Goal: Task Accomplishment & Management: Complete application form

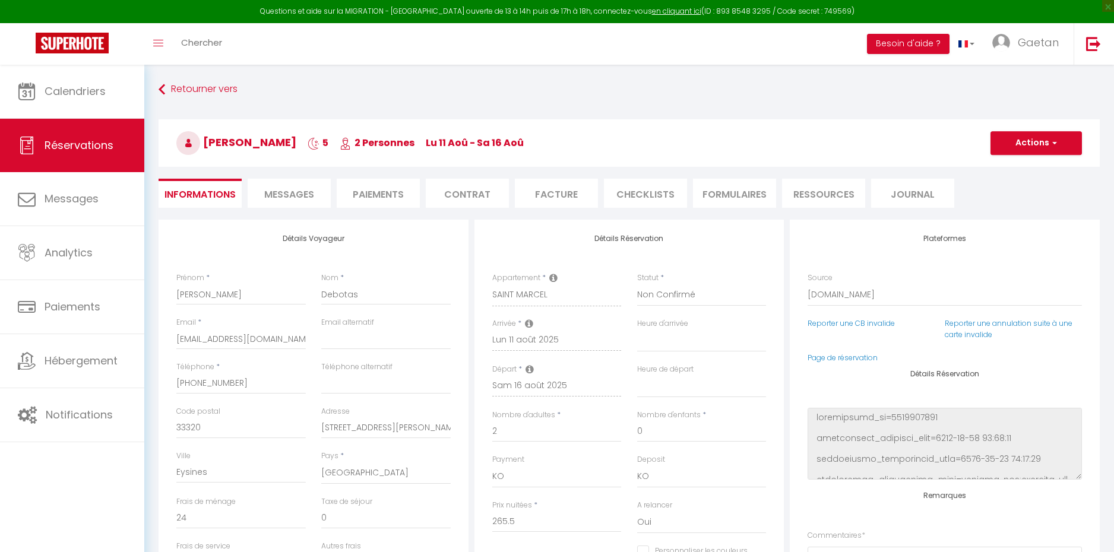
select select "2665"
select select "2"
select select
select select "10"
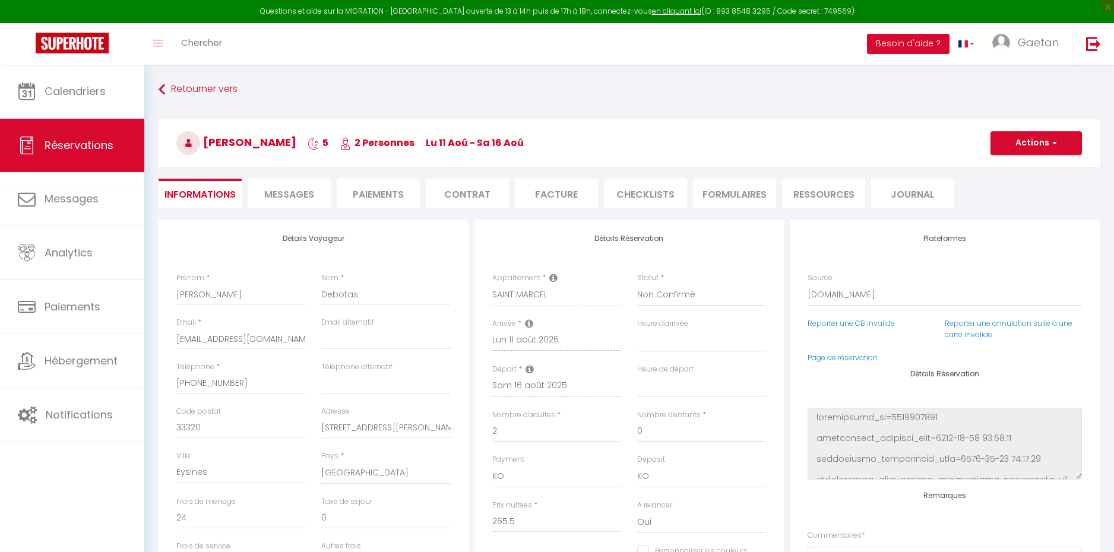
select select "14"
select select "2"
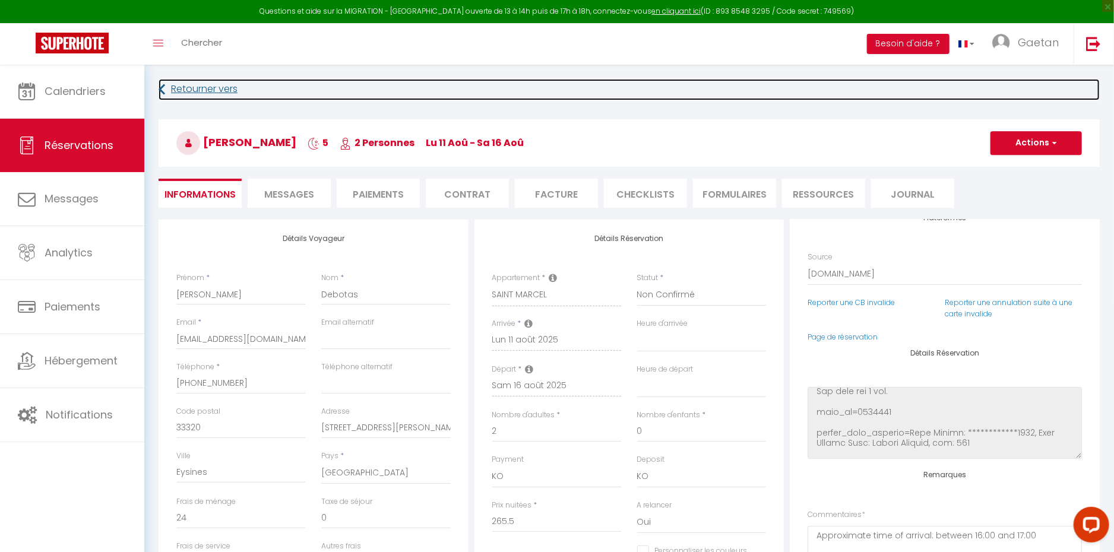
click at [219, 90] on link "Retourner vers" at bounding box center [628, 89] width 941 height 21
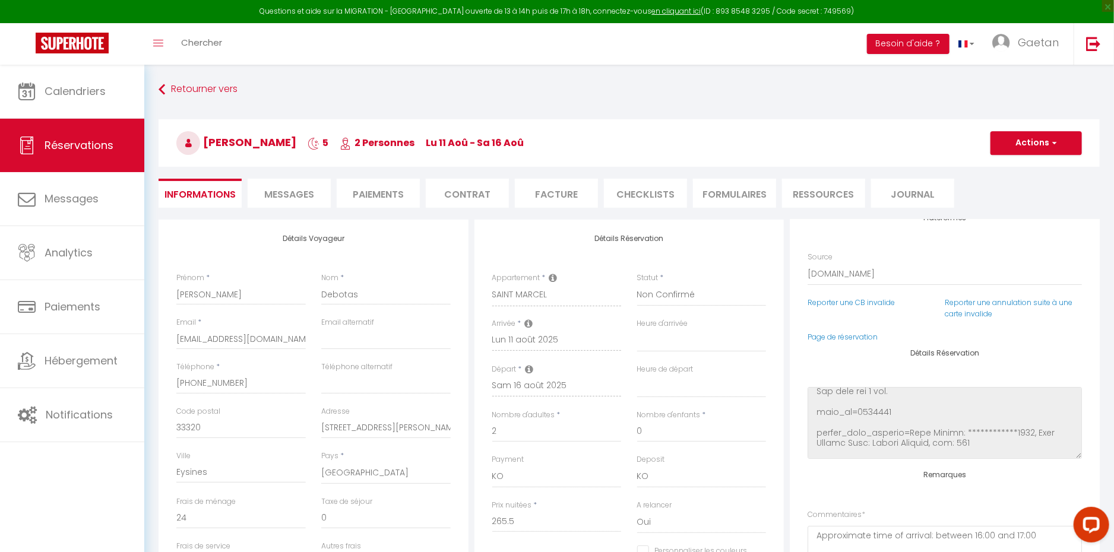
scroll to position [42, 0]
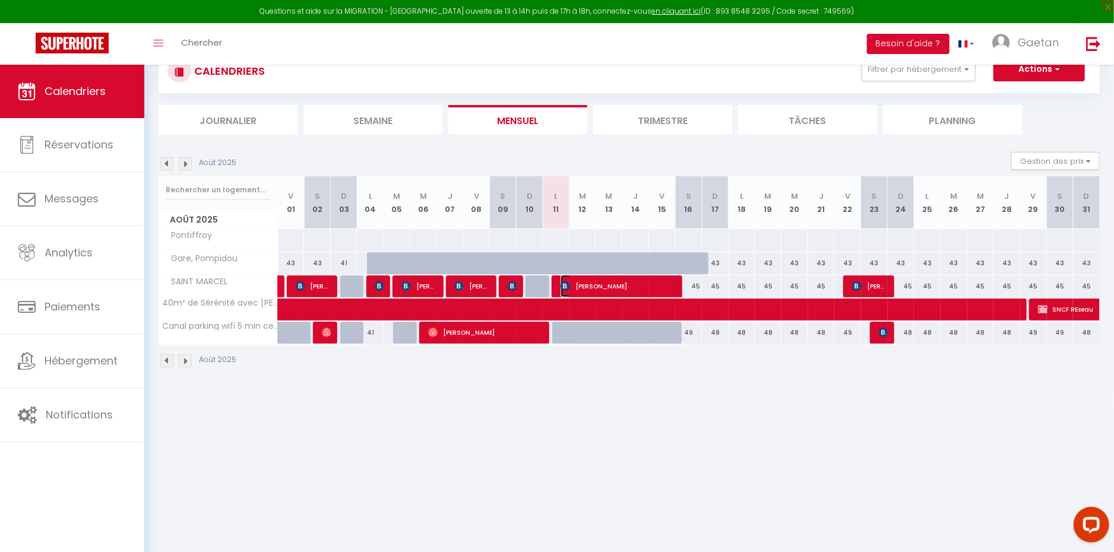
click at [626, 284] on span "[PERSON_NAME]" at bounding box center [618, 286] width 116 height 23
select select "KO"
select select "0"
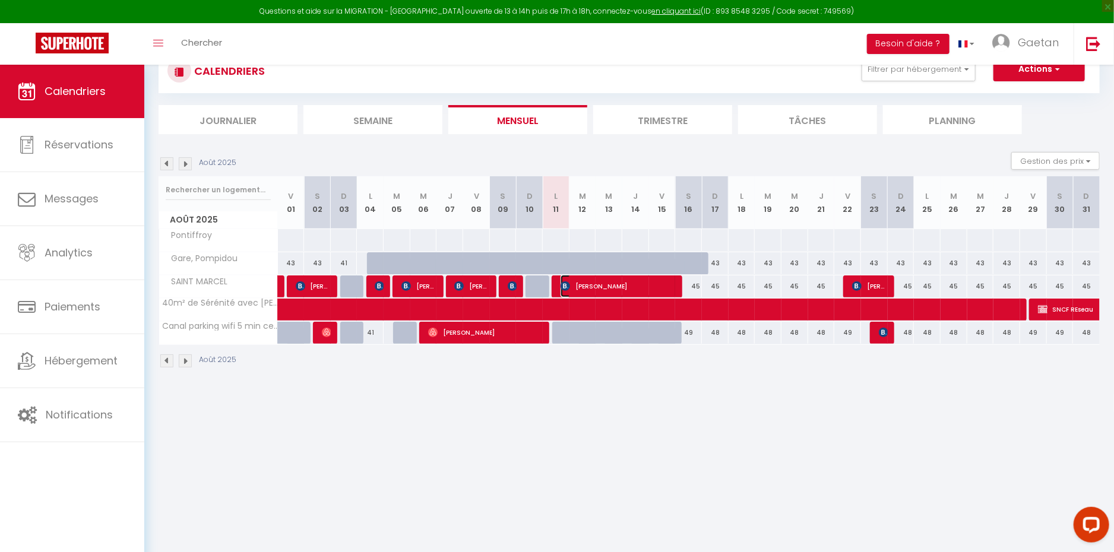
select select "1"
select select
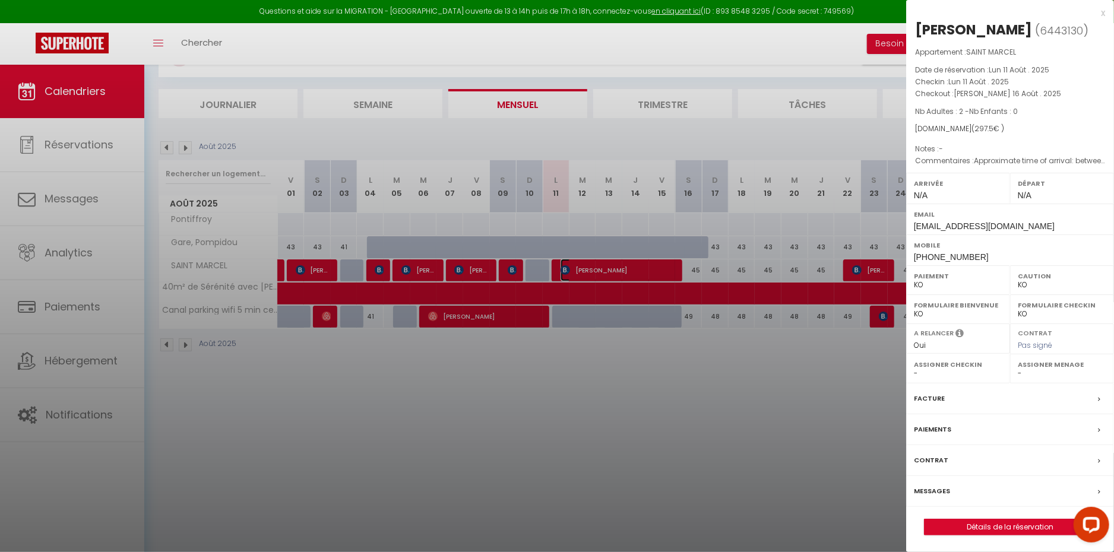
scroll to position [65, 0]
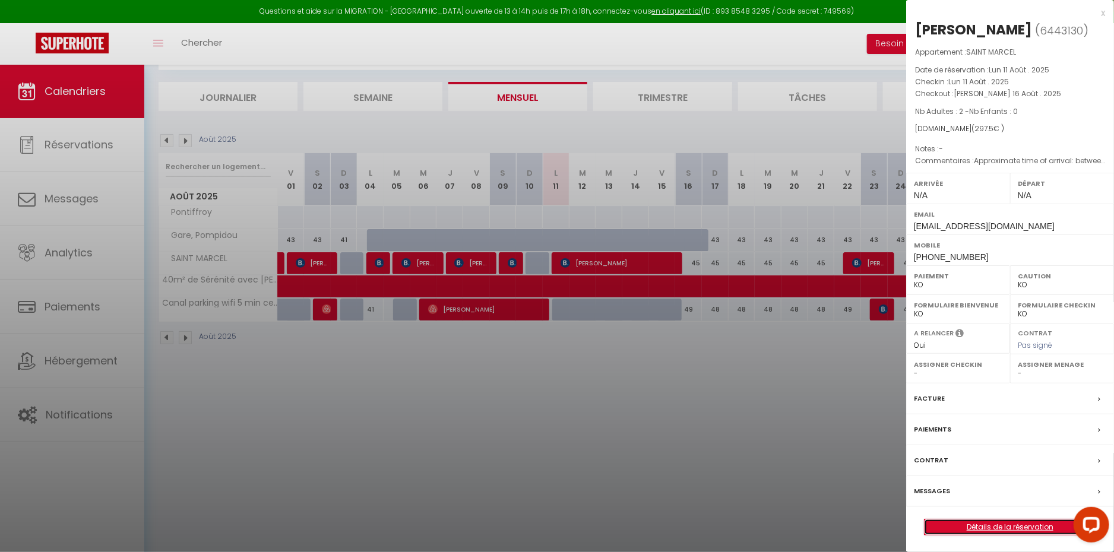
click at [1016, 525] on link "Détails de la réservation" at bounding box center [1009, 526] width 171 height 15
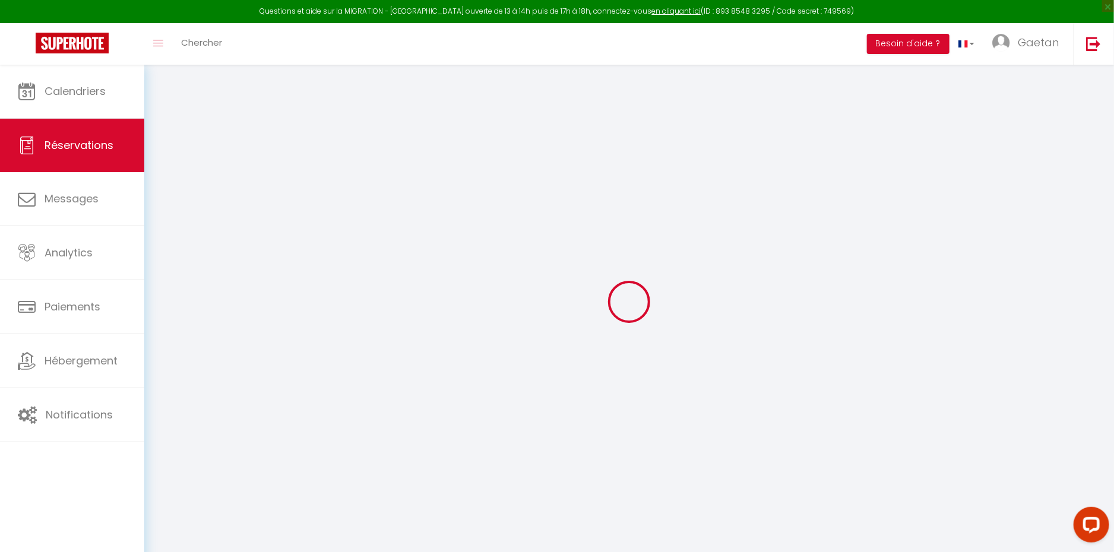
type input "[PERSON_NAME]"
type input "Debotas"
type input "[EMAIL_ADDRESS][DOMAIN_NAME]"
type input "[PHONE_NUMBER]"
type input "33320"
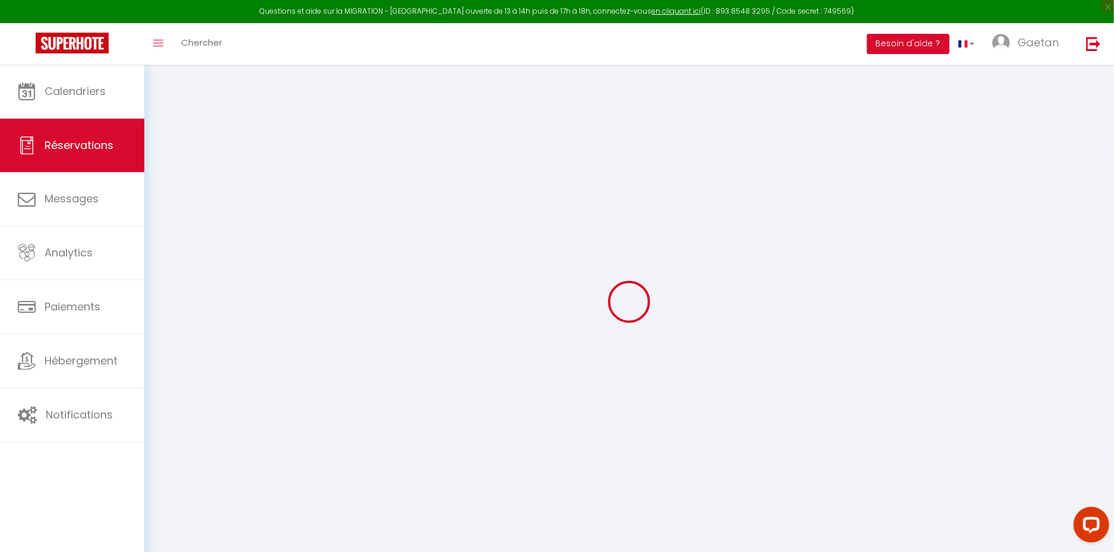
type input "[STREET_ADDRESS][PERSON_NAME]"
type input "Eysines"
select select "FR"
type input "8"
type input "50.58"
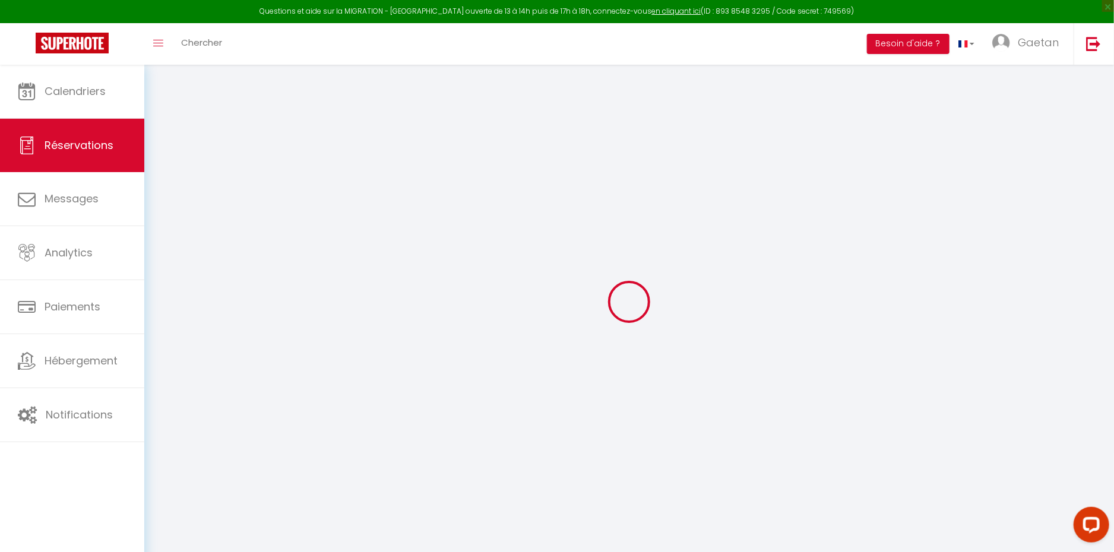
select select "2665"
select select "2"
select select
type input "2"
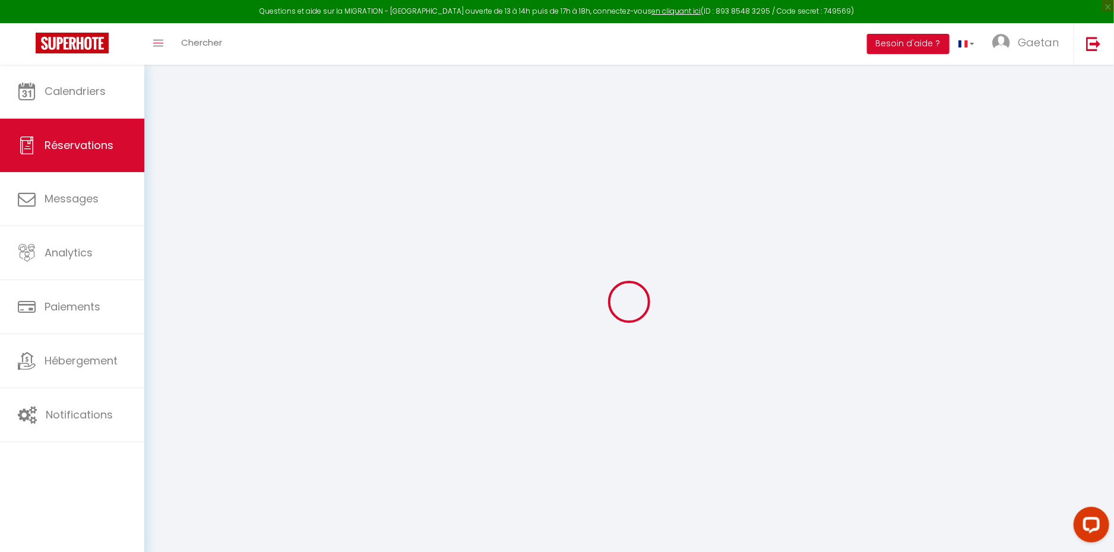
select select "10"
select select
type input "265.5"
checkbox input "false"
type input "289.5"
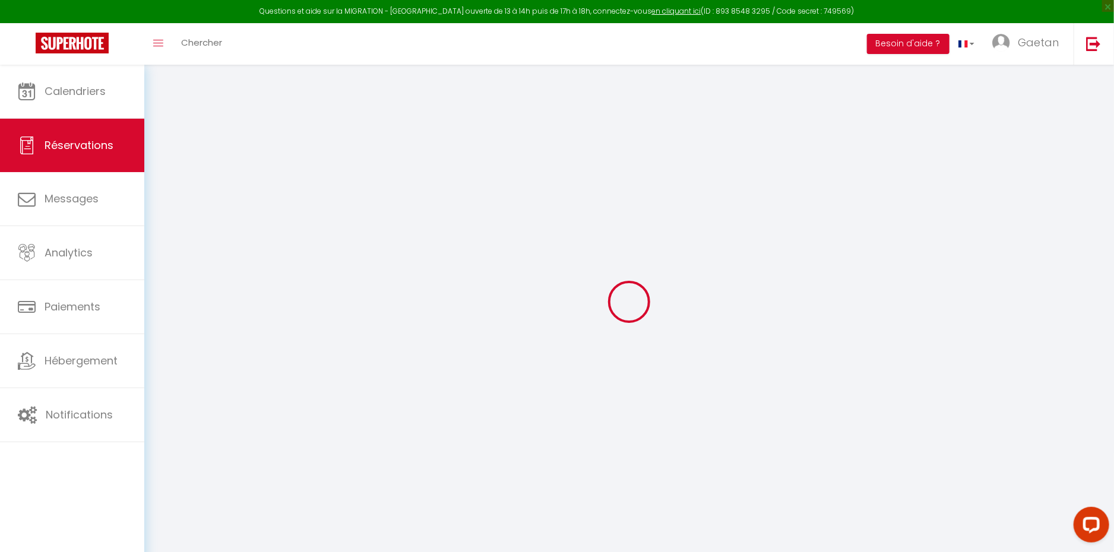
select select "2"
type input "0"
select select
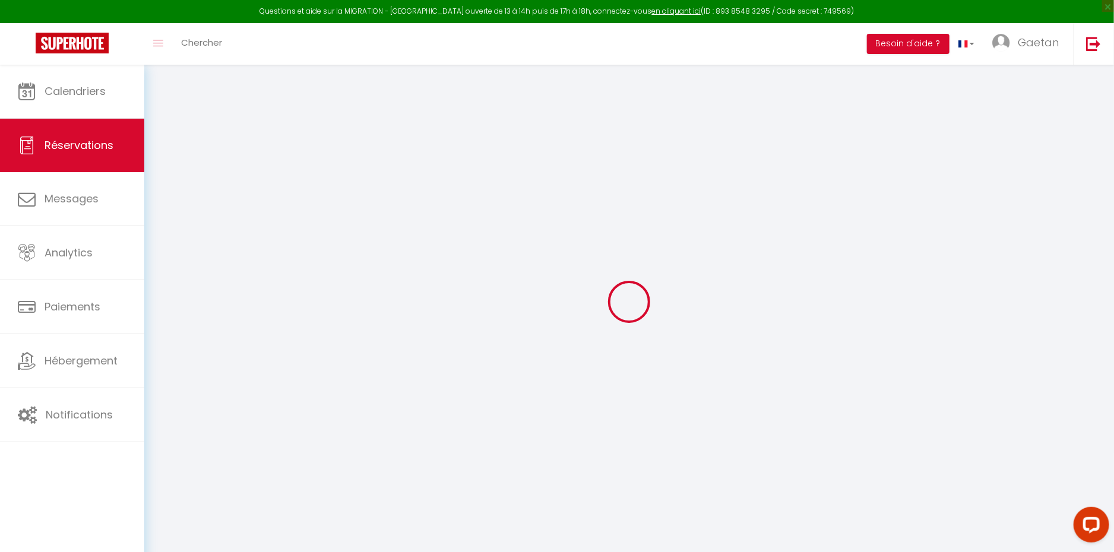
select select
select select "14"
checkbox input "false"
select select
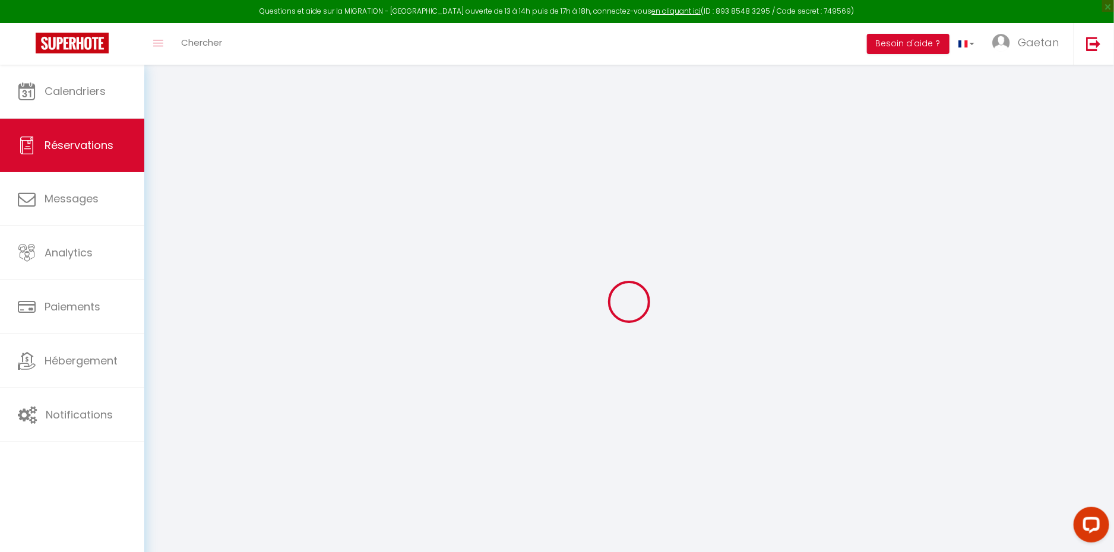
checkbox input "false"
select select
checkbox input "false"
type textarea "Approximate time of arrival: between 16:00 and 17:00"
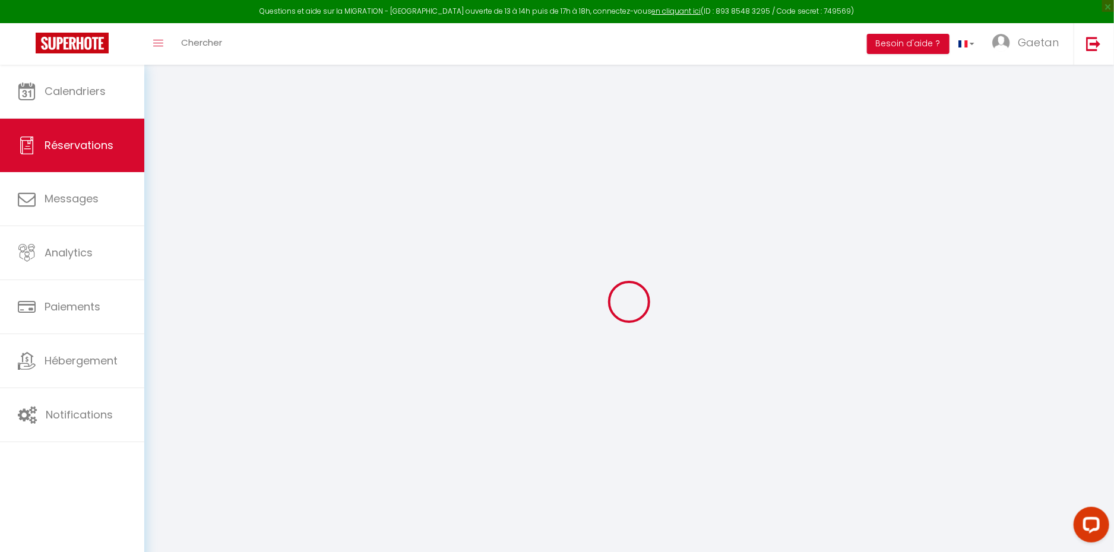
type input "24"
select select
checkbox input "false"
select select
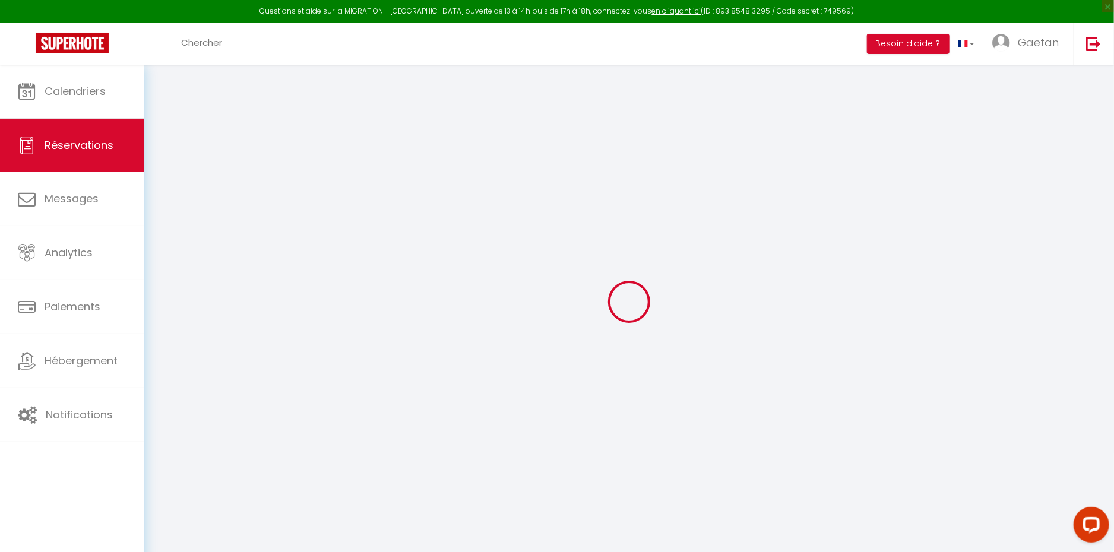
select select
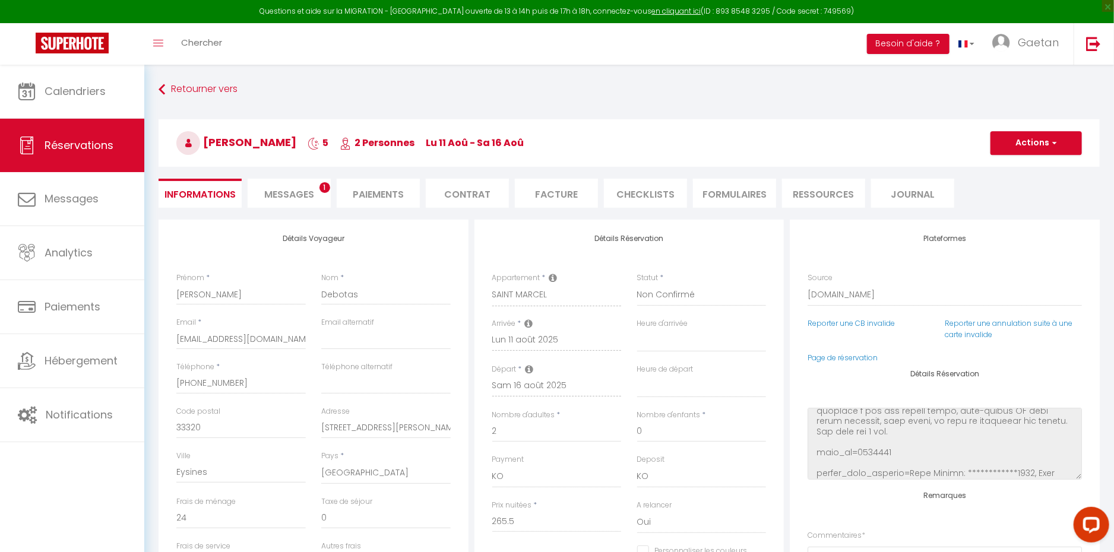
scroll to position [265, 0]
